Goal: Information Seeking & Learning: Check status

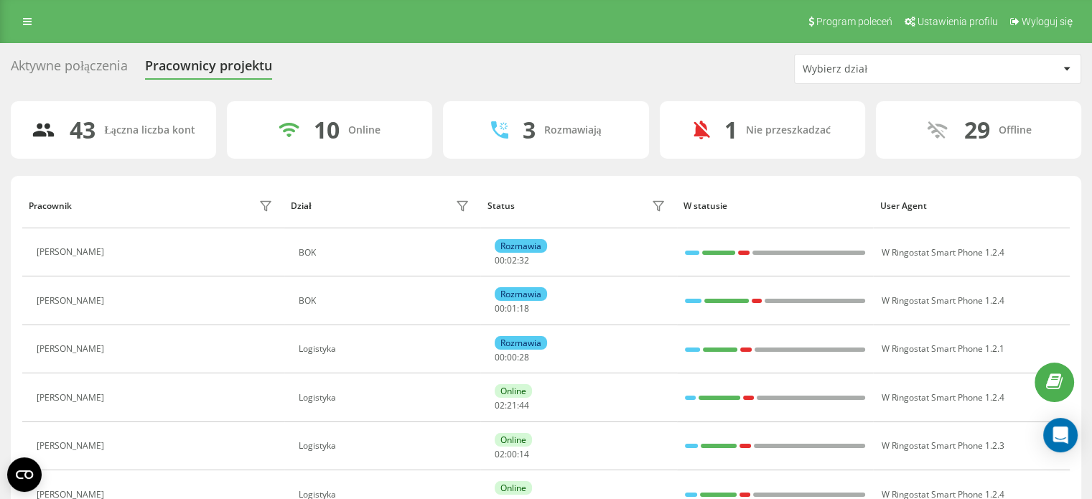
click at [910, 68] on div "Wybierz dział" at bounding box center [889, 69] width 172 height 12
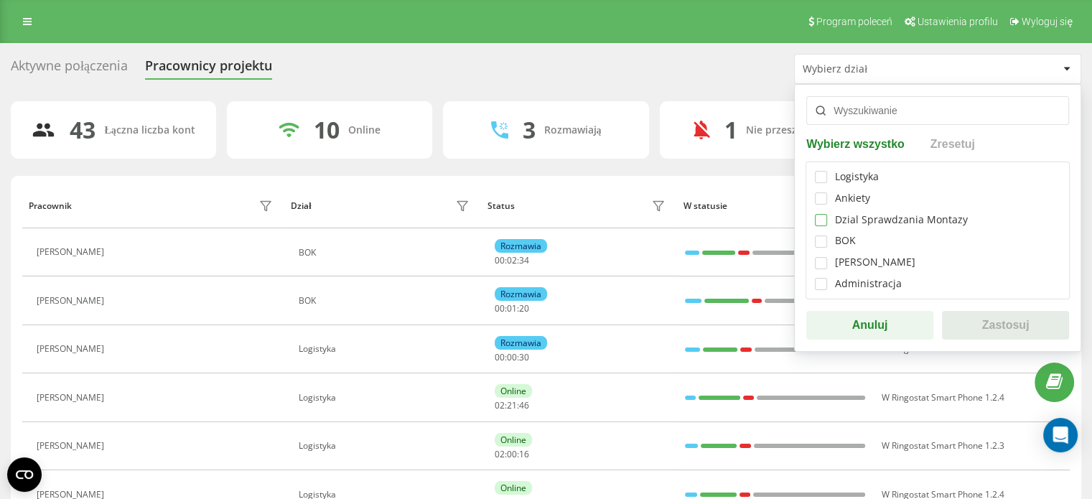
click at [818, 214] on label at bounding box center [821, 214] width 12 height 0
checkbox input "true"
click at [964, 320] on button "Zastosuj" at bounding box center [1005, 325] width 127 height 29
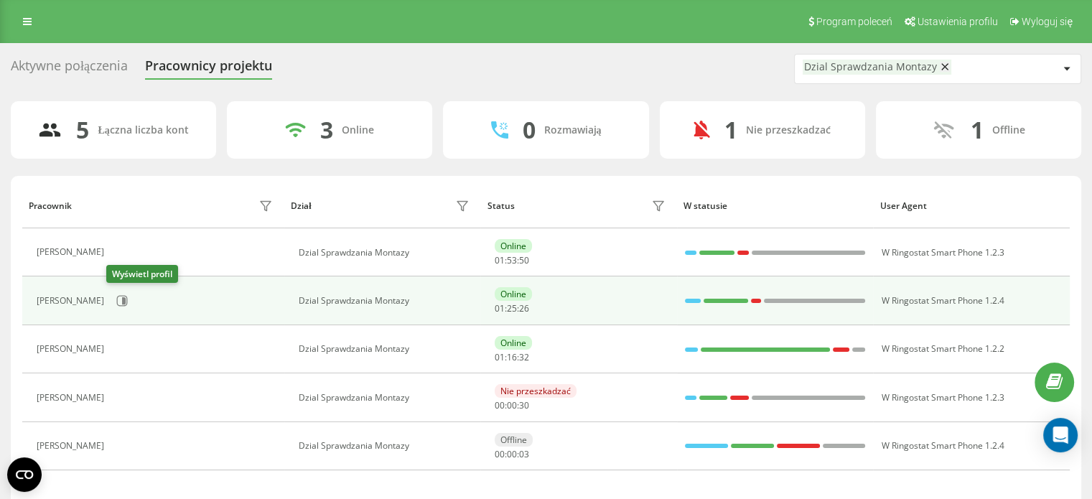
click at [127, 300] on div "[PERSON_NAME]" at bounding box center [157, 301] width 240 height 24
click at [116, 300] on icon at bounding box center [121, 300] width 11 height 11
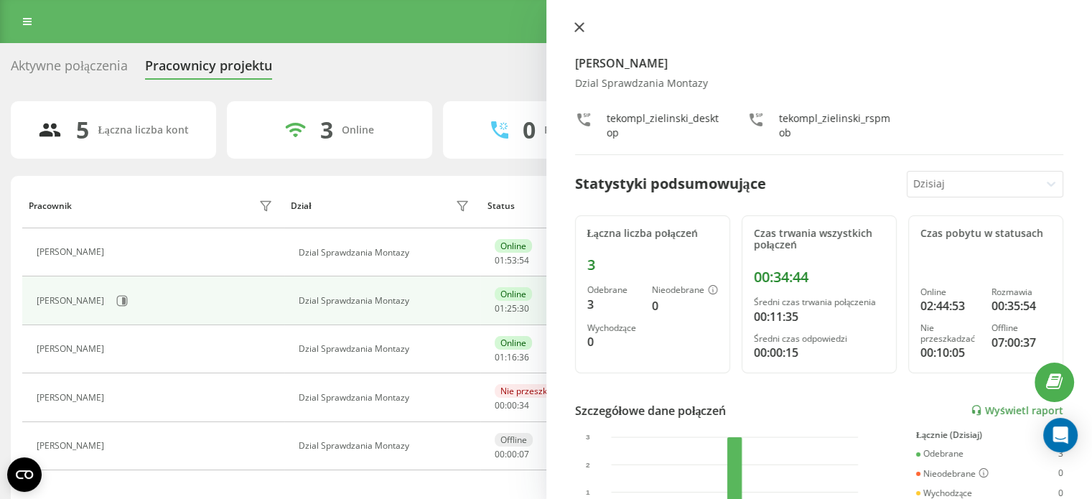
click at [574, 32] on button at bounding box center [579, 29] width 19 height 14
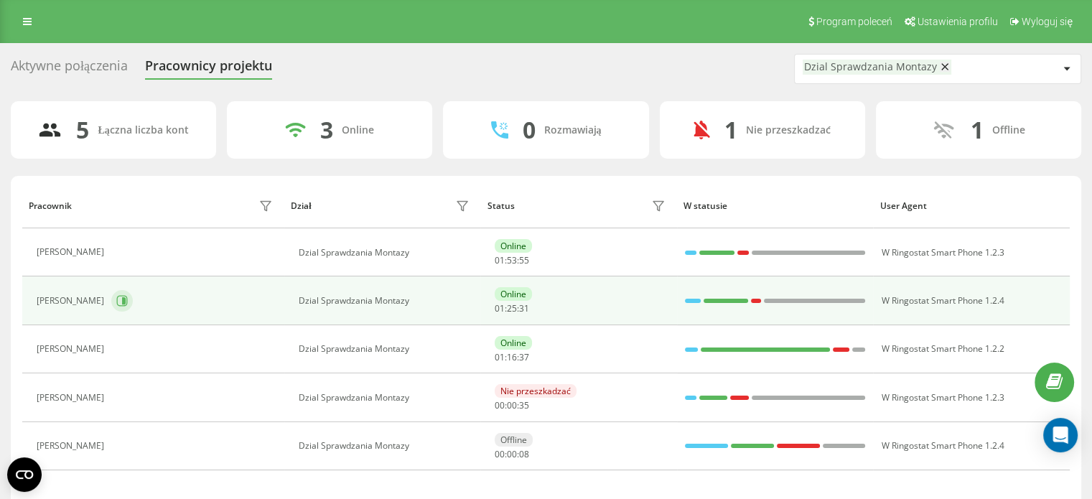
click at [121, 301] on icon at bounding box center [122, 301] width 11 height 11
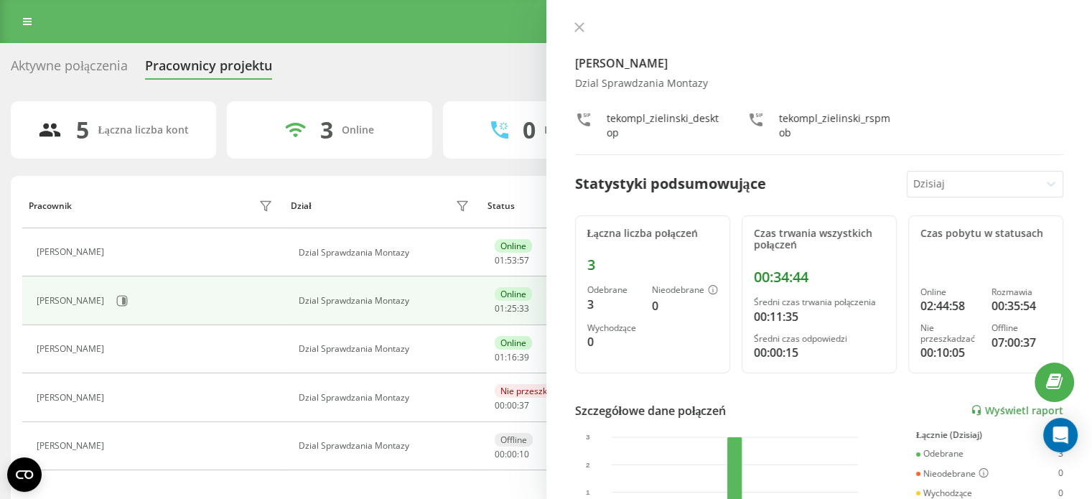
click at [579, 38] on div "[PERSON_NAME] Dzial Sprawdzania Montazy tekompl_zielinski_desktop tekompl_zieli…" at bounding box center [819, 89] width 489 height 134
click at [578, 36] on div "[PERSON_NAME] Dzial Sprawdzania Montazy tekompl_zielinski_desktop tekompl_zieli…" at bounding box center [819, 89] width 489 height 134
click at [587, 25] on button at bounding box center [579, 29] width 19 height 14
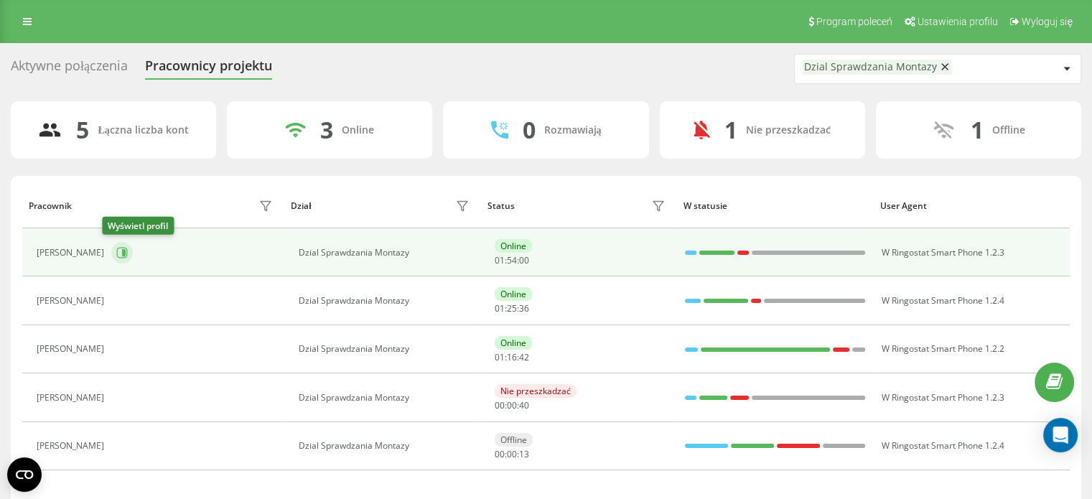
click at [118, 255] on button at bounding box center [122, 253] width 22 height 22
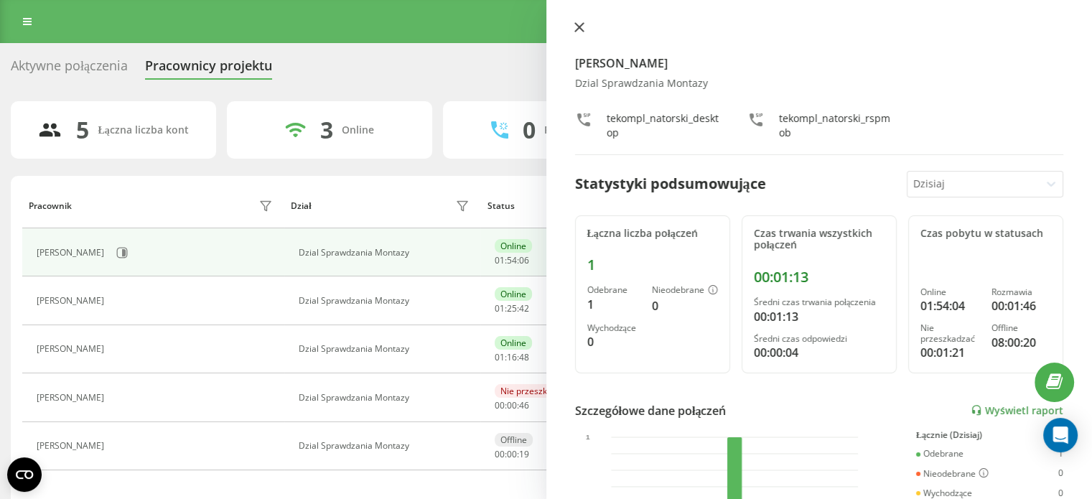
click at [574, 29] on icon at bounding box center [579, 27] width 10 height 10
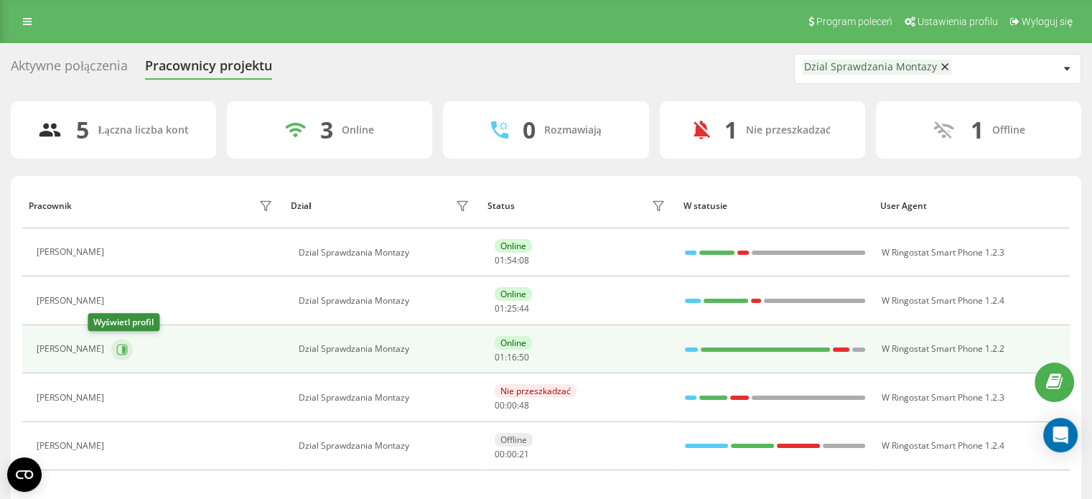
click at [111, 351] on button at bounding box center [122, 350] width 22 height 22
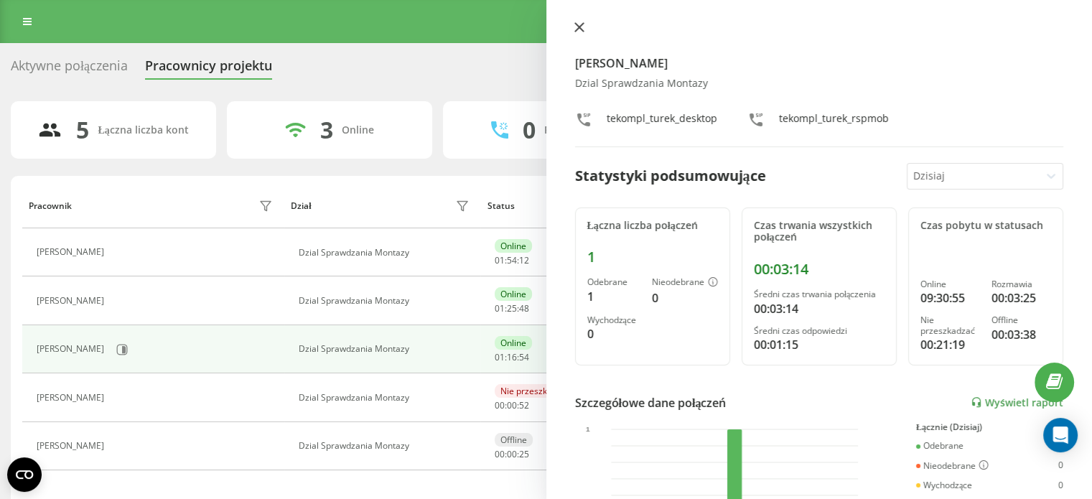
click at [573, 29] on button at bounding box center [579, 29] width 19 height 14
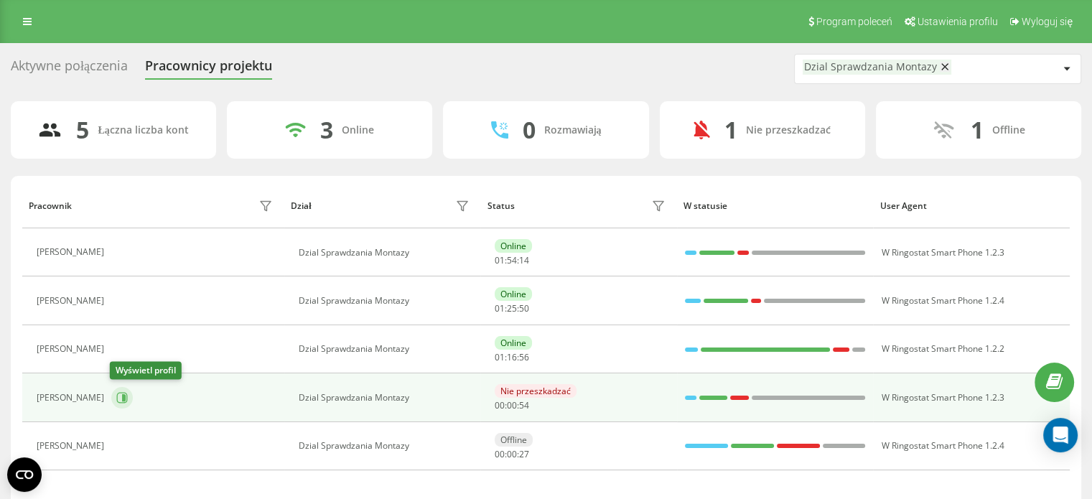
click at [111, 393] on button at bounding box center [122, 398] width 22 height 22
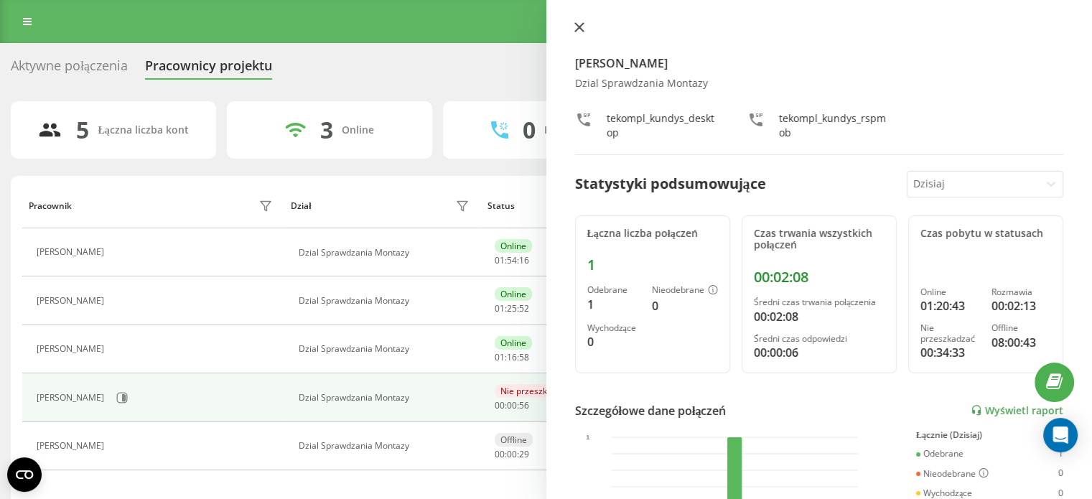
click at [577, 25] on icon at bounding box center [578, 27] width 9 height 9
